Goal: Task Accomplishment & Management: Use online tool/utility

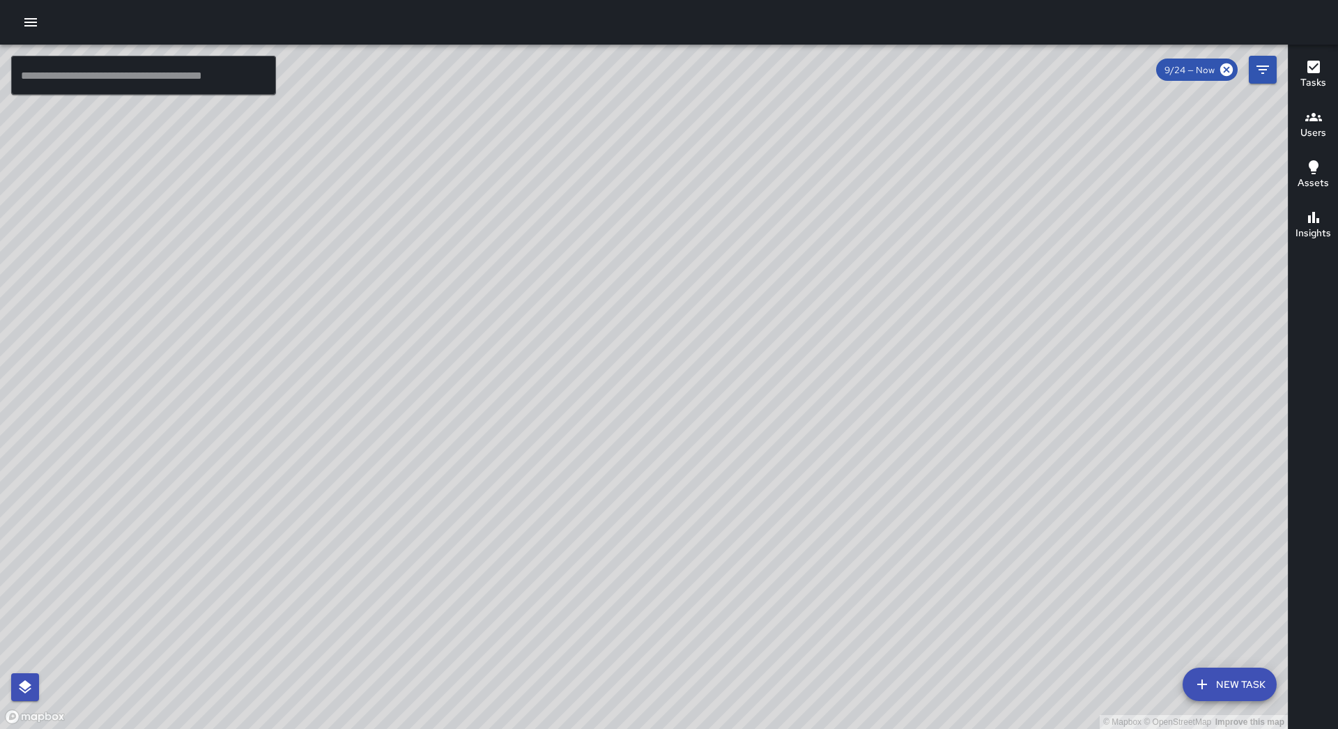
click at [19, 21] on button "button" at bounding box center [31, 22] width 28 height 28
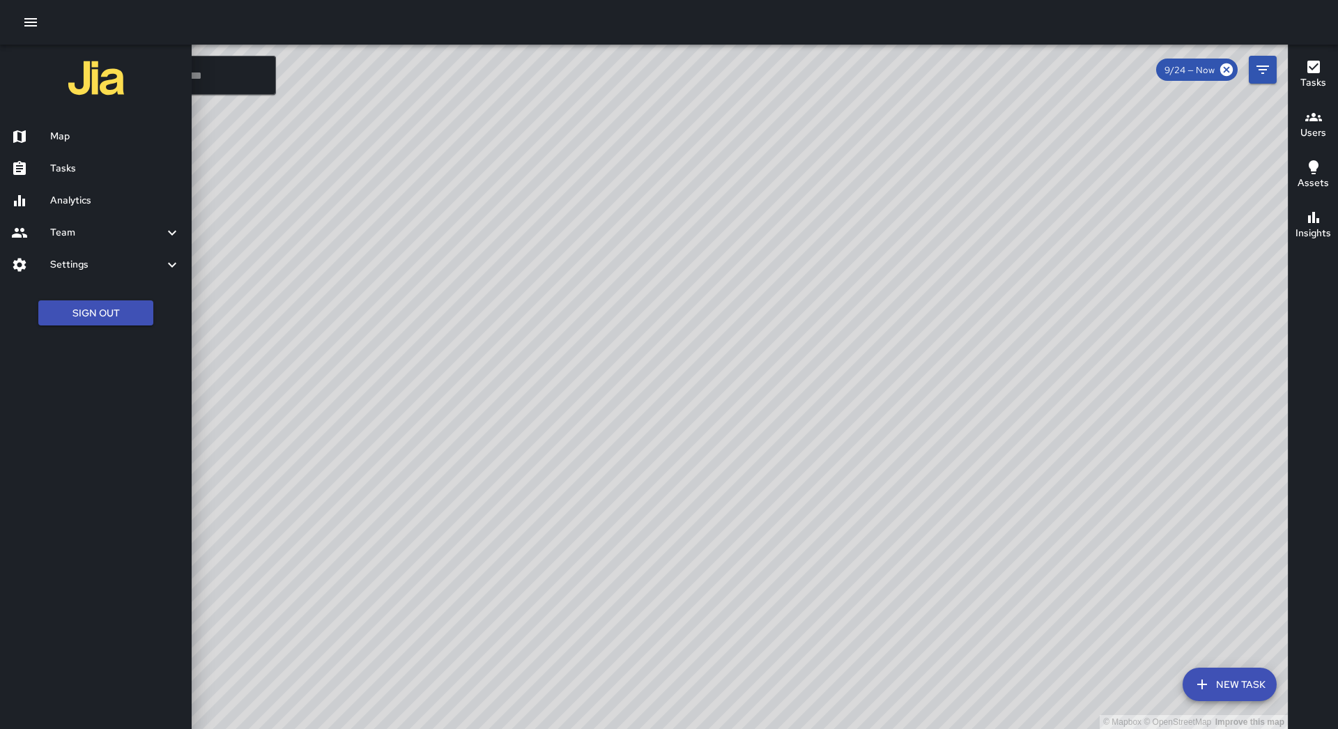
click at [86, 171] on h6 "Tasks" at bounding box center [115, 168] width 130 height 15
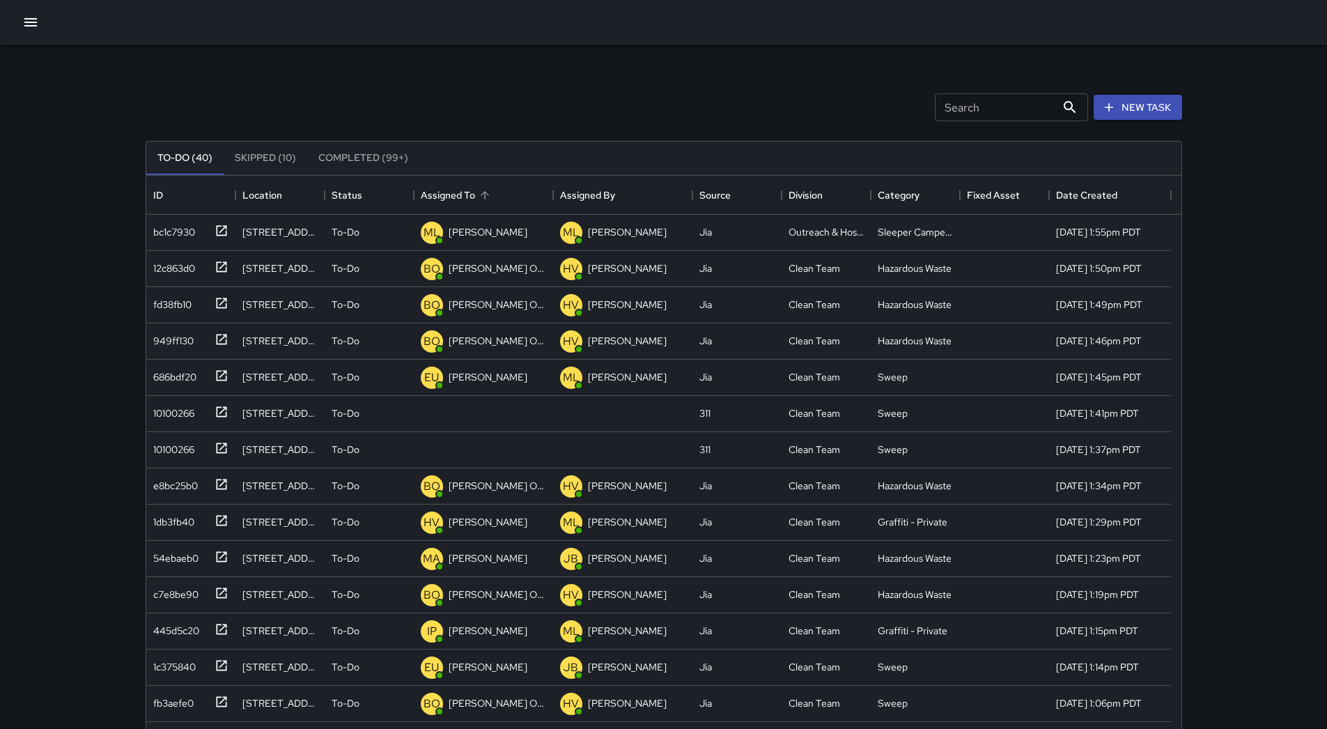
scroll to position [580, 1025]
click at [505, 190] on div "Assigned To" at bounding box center [483, 195] width 125 height 39
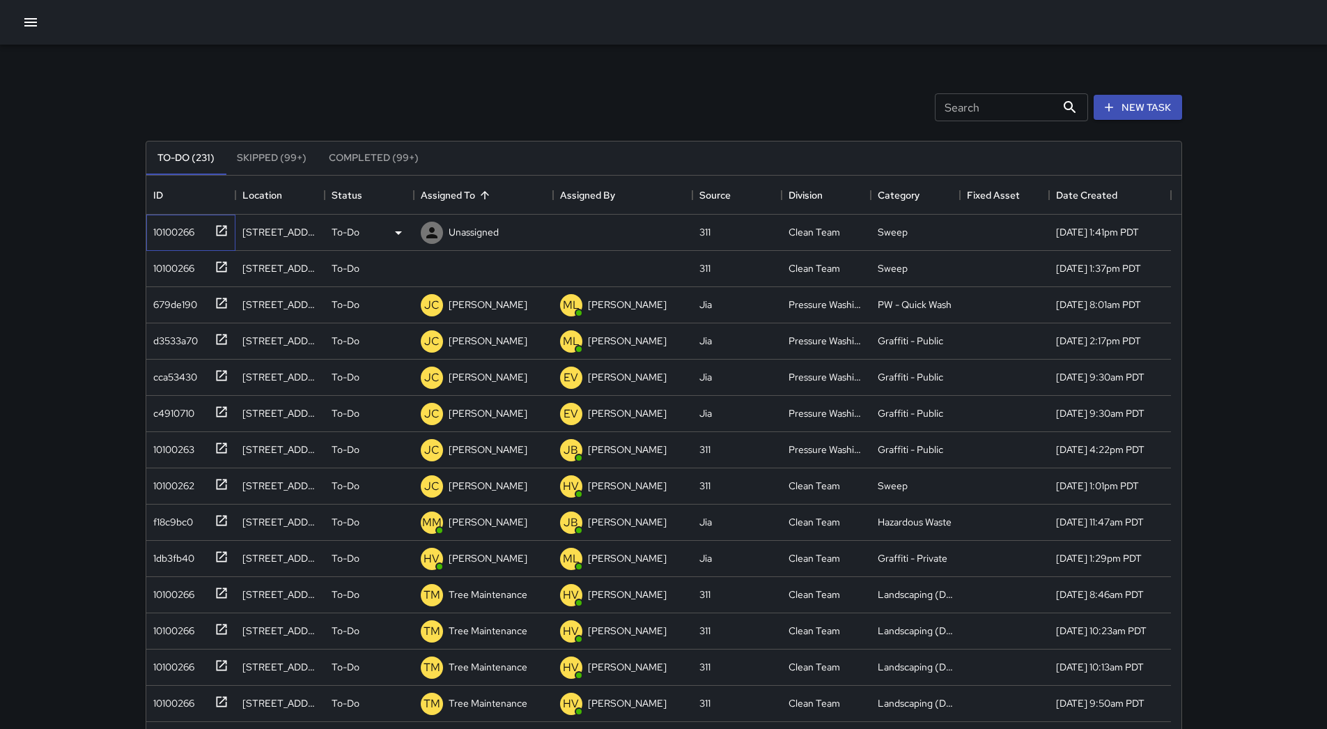
drag, startPoint x: 165, startPoint y: 236, endPoint x: 173, endPoint y: 235, distance: 7.7
click at [168, 236] on div "10100266" at bounding box center [171, 229] width 47 height 20
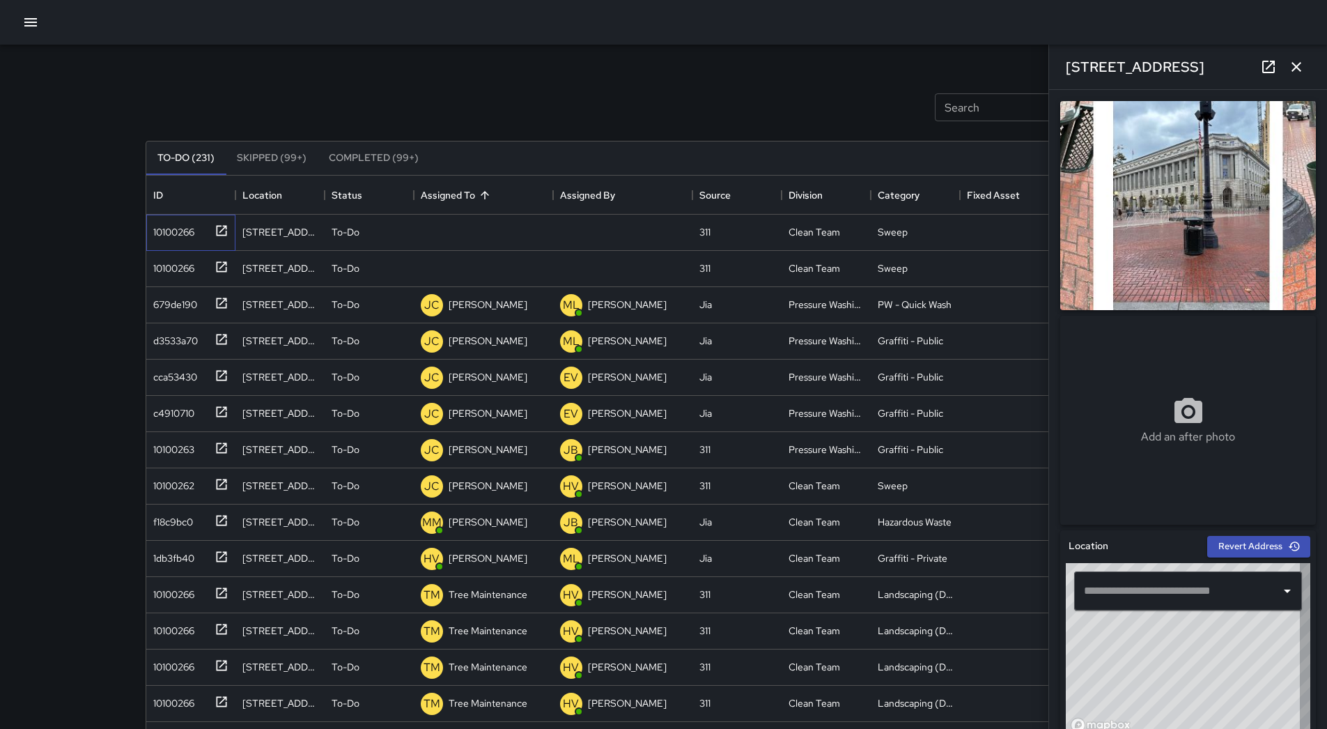
type input "**********"
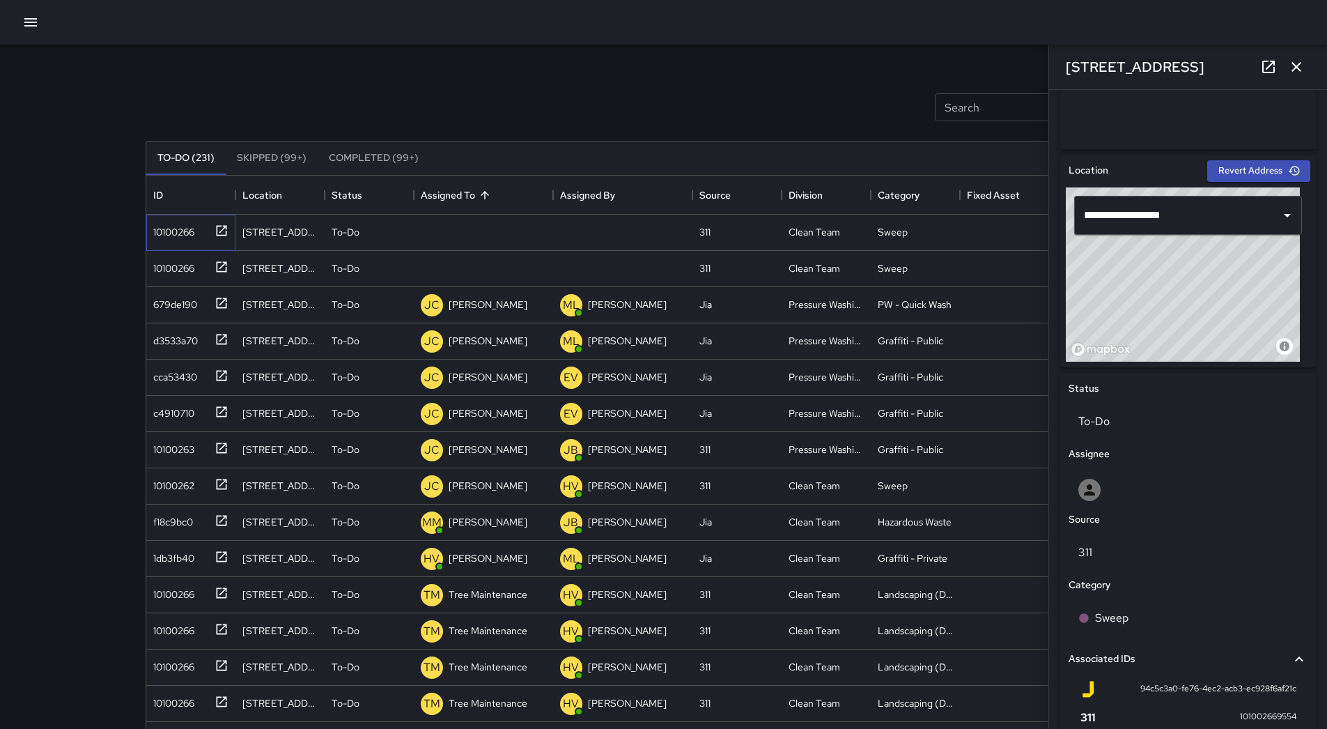
scroll to position [524, 0]
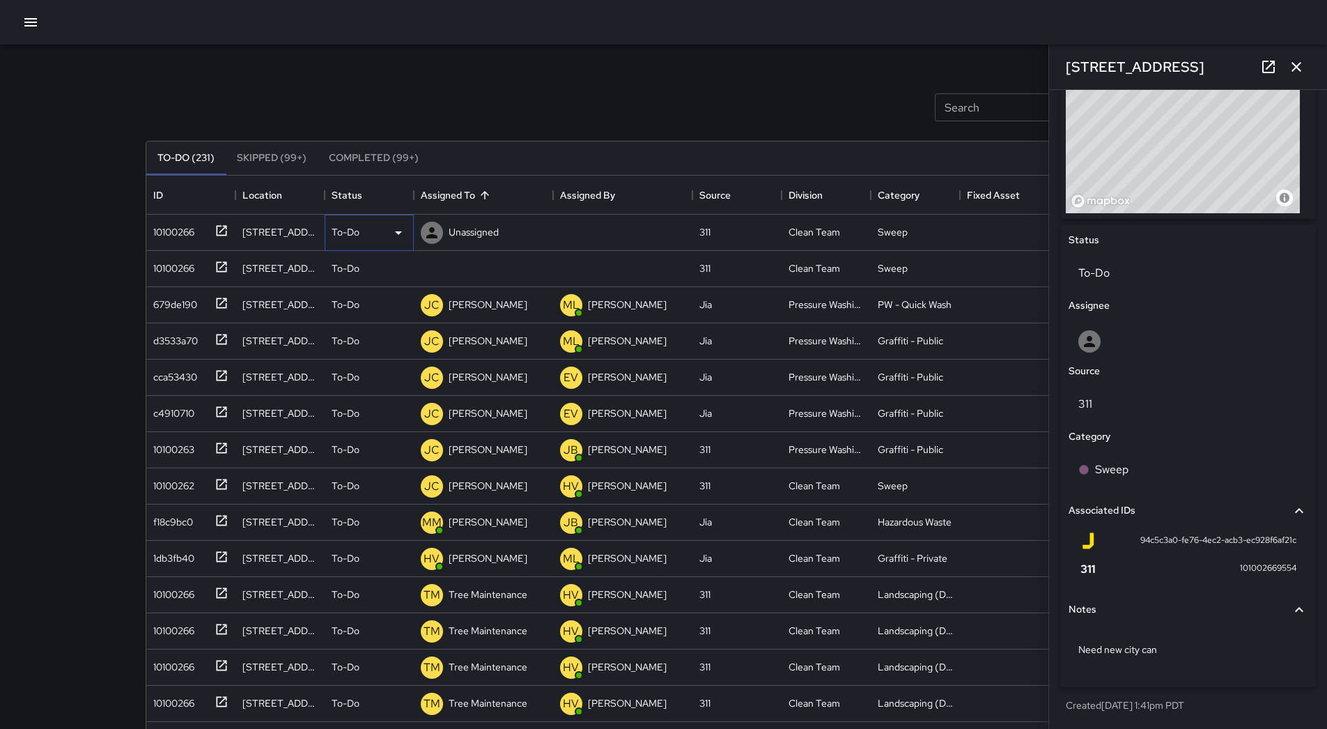
click at [385, 231] on div "To-Do" at bounding box center [369, 232] width 75 height 17
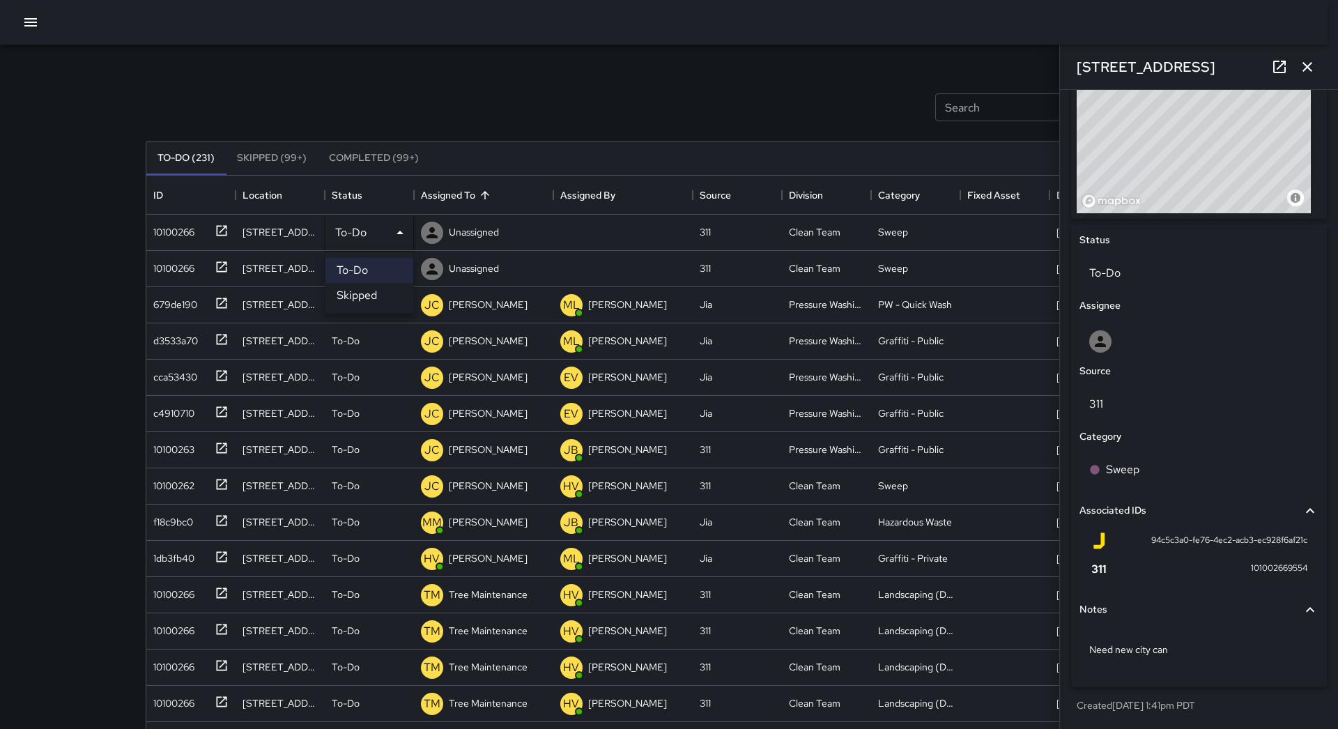
click at [379, 291] on li "Skipped" at bounding box center [369, 295] width 88 height 25
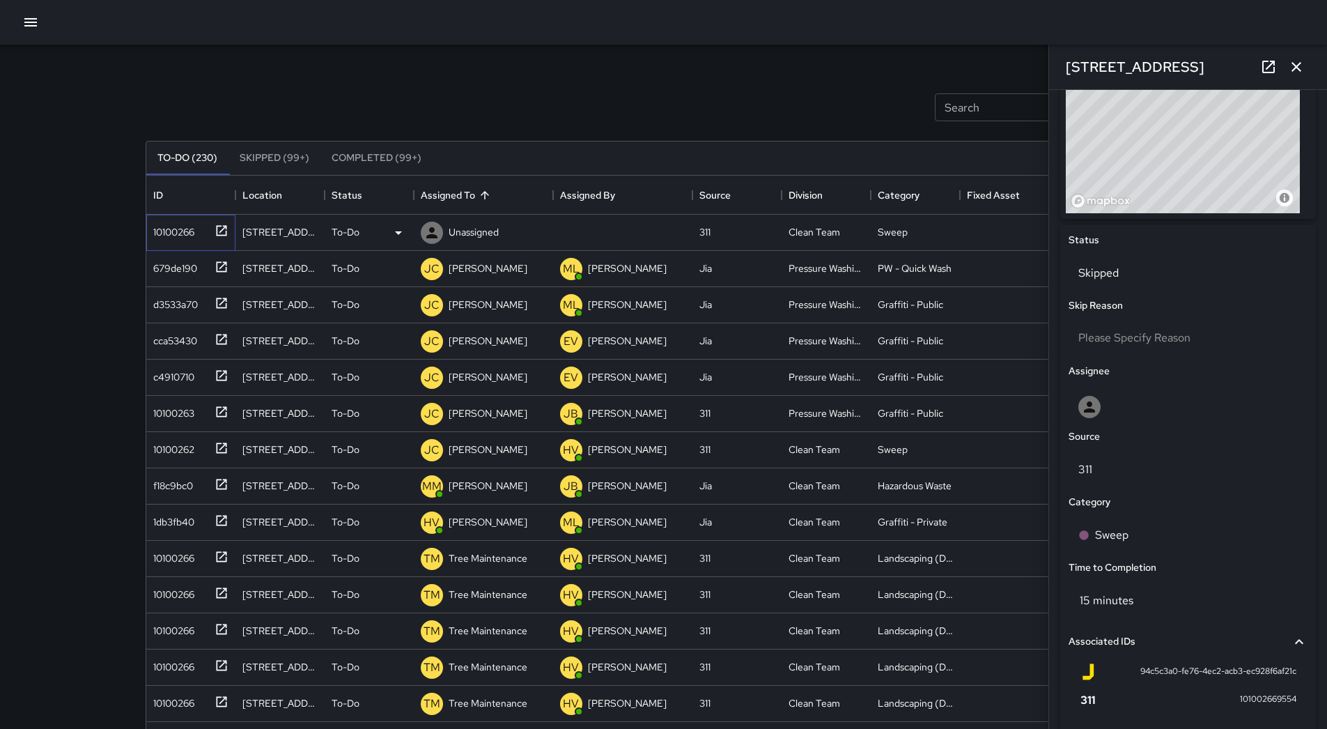
click at [191, 238] on div "10100266" at bounding box center [171, 229] width 47 height 20
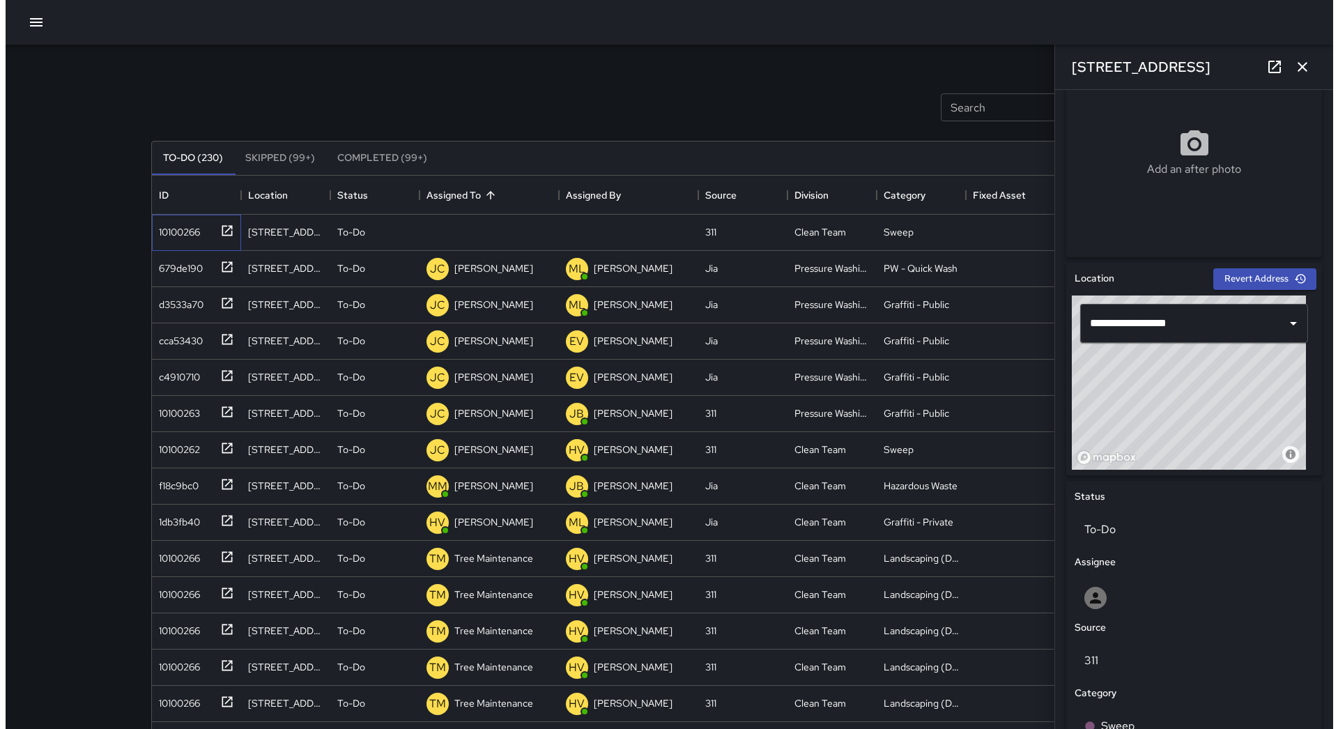
scroll to position [0, 0]
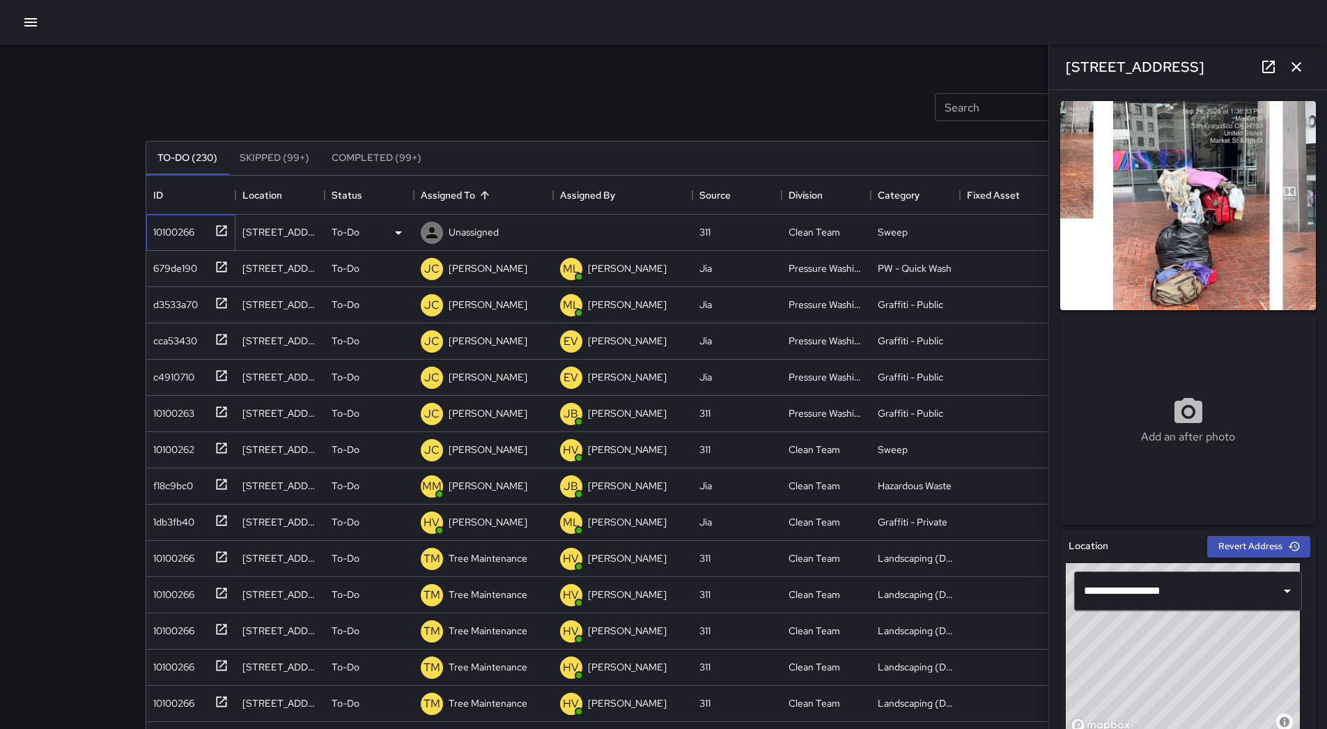
click at [210, 238] on div at bounding box center [219, 229] width 20 height 23
click at [518, 237] on div "Unassigned" at bounding box center [483, 233] width 139 height 36
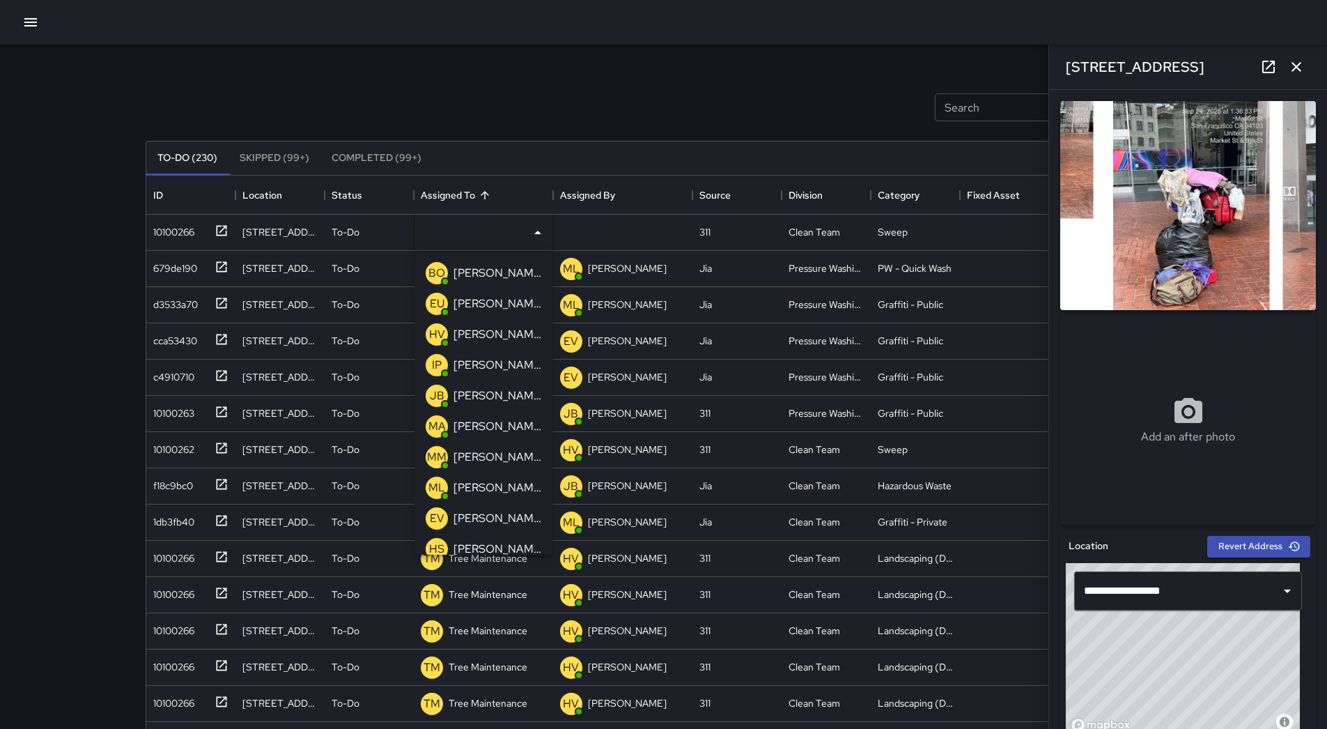
click at [474, 479] on div "[PERSON_NAME]" at bounding box center [497, 488] width 93 height 22
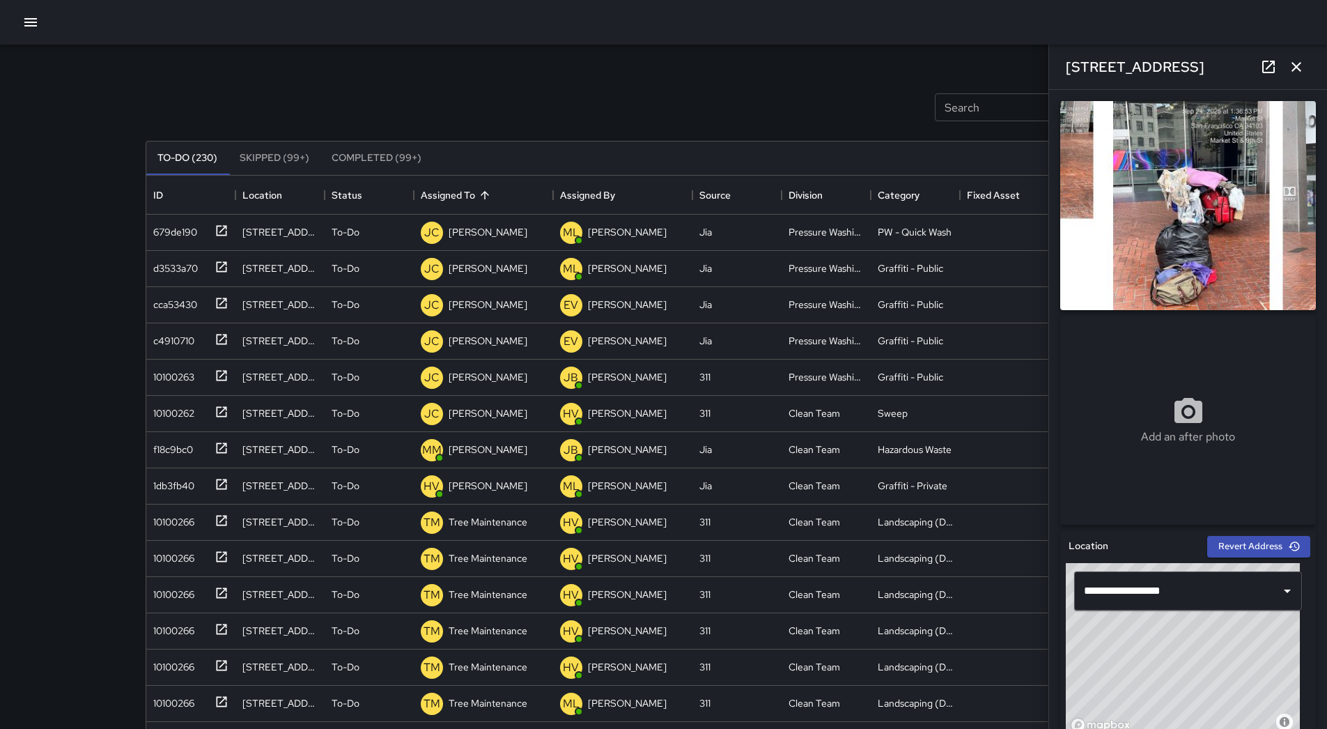
click at [29, 14] on icon "button" at bounding box center [30, 22] width 17 height 17
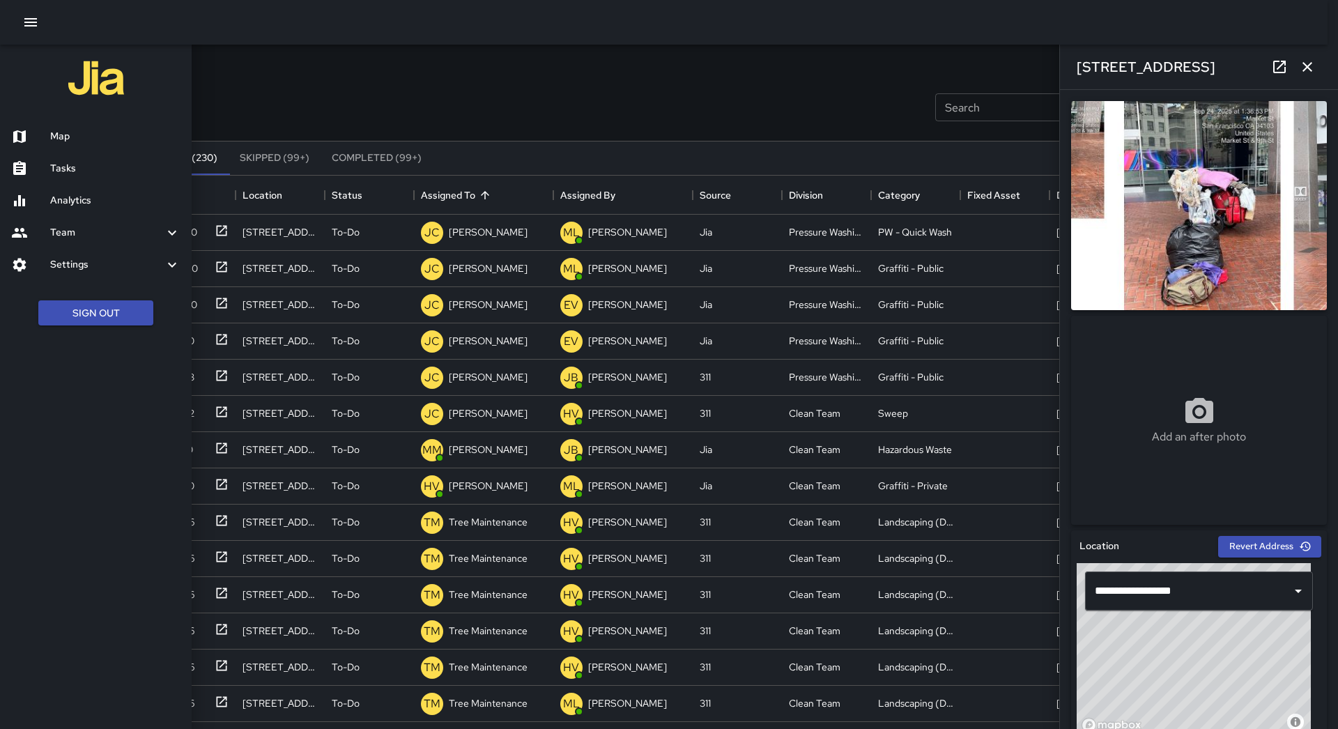
click at [74, 126] on div "Map" at bounding box center [96, 137] width 192 height 32
